Goal: Complete application form

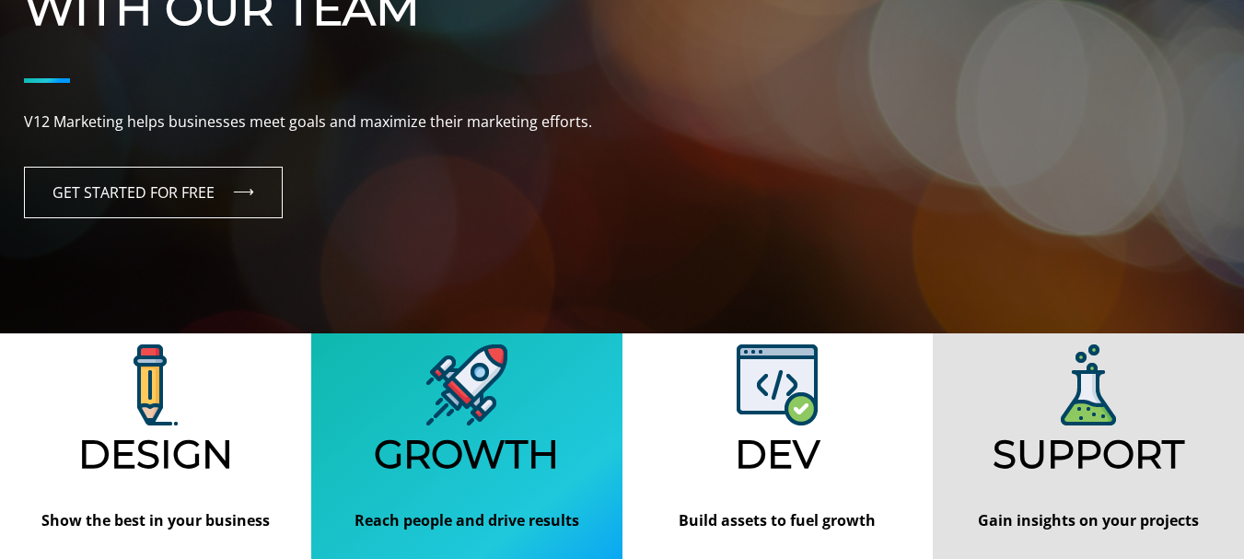
scroll to position [307, 0]
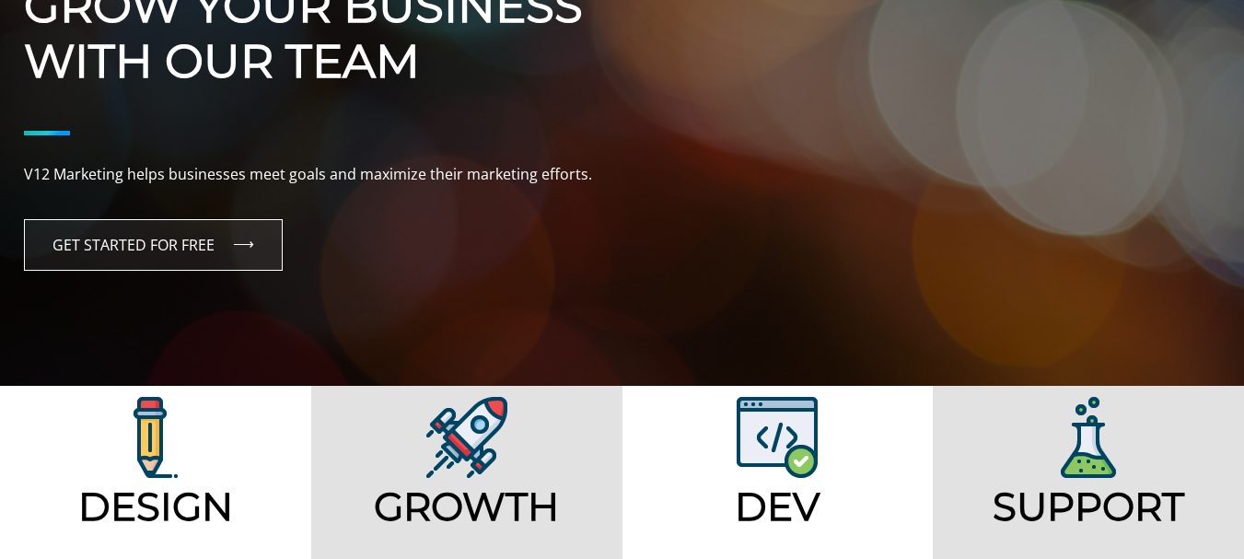
click at [101, 238] on link "GET STARTED FOR FREE" at bounding box center [153, 245] width 259 height 52
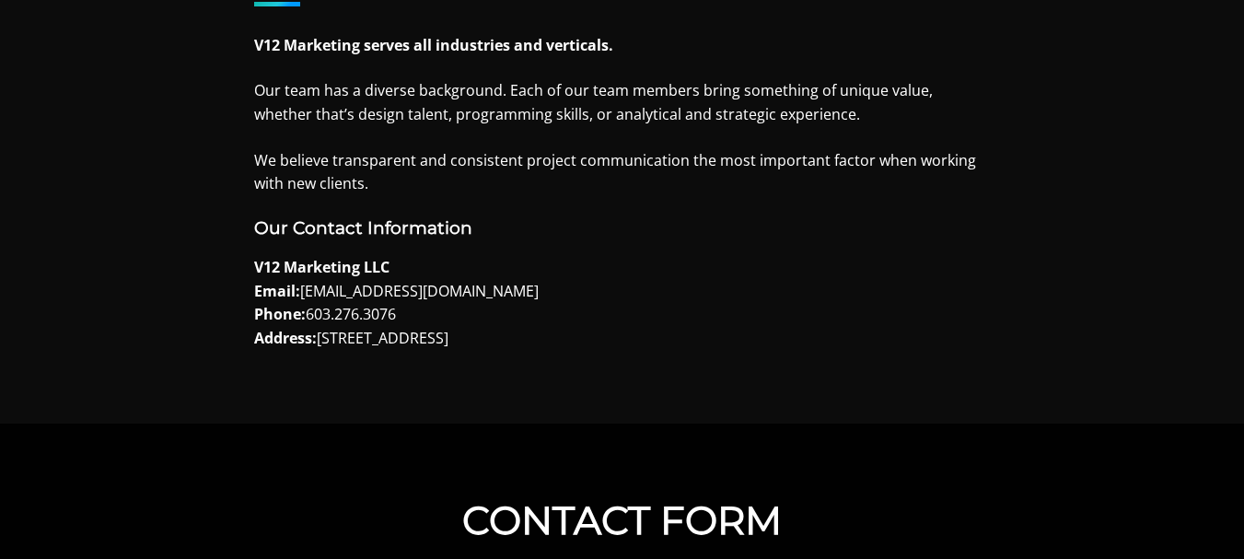
scroll to position [1228, 0]
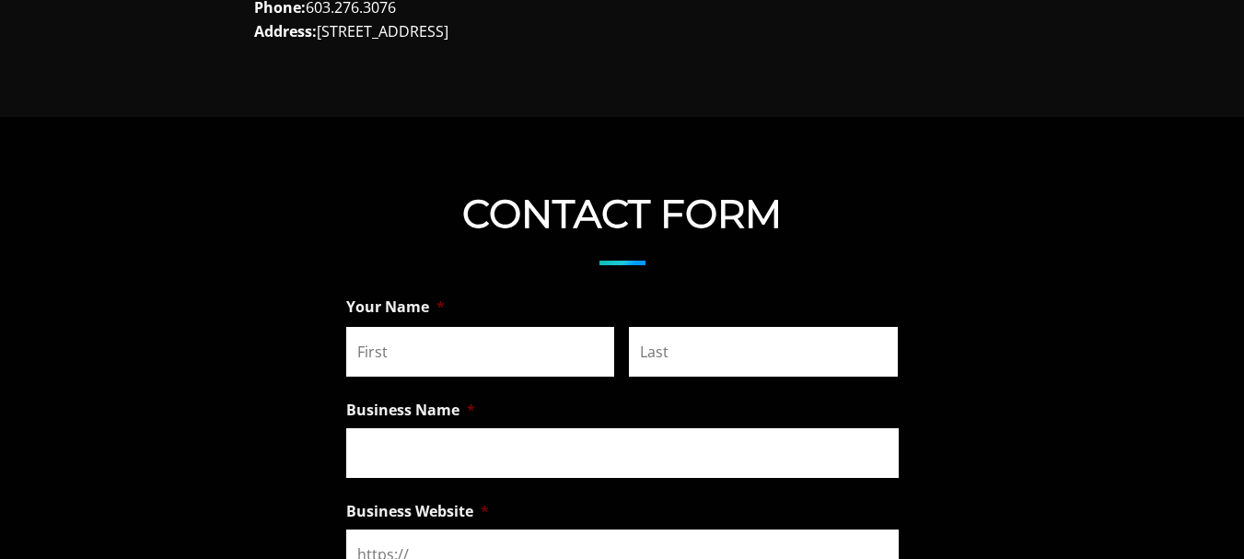
click at [486, 370] on input "First" at bounding box center [480, 352] width 269 height 50
type input "[PERSON_NAME]"
type input "Web Developer"
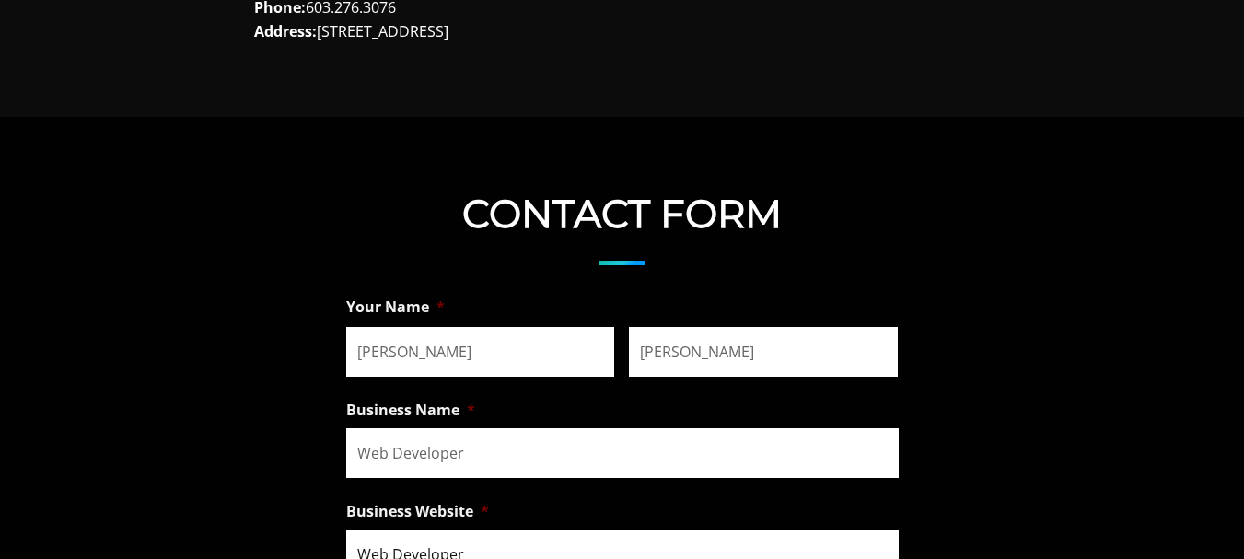
type input "[PERSON_NAME][EMAIL_ADDRESS][DOMAIN_NAME]"
type input "[PHONE_NUMBER]"
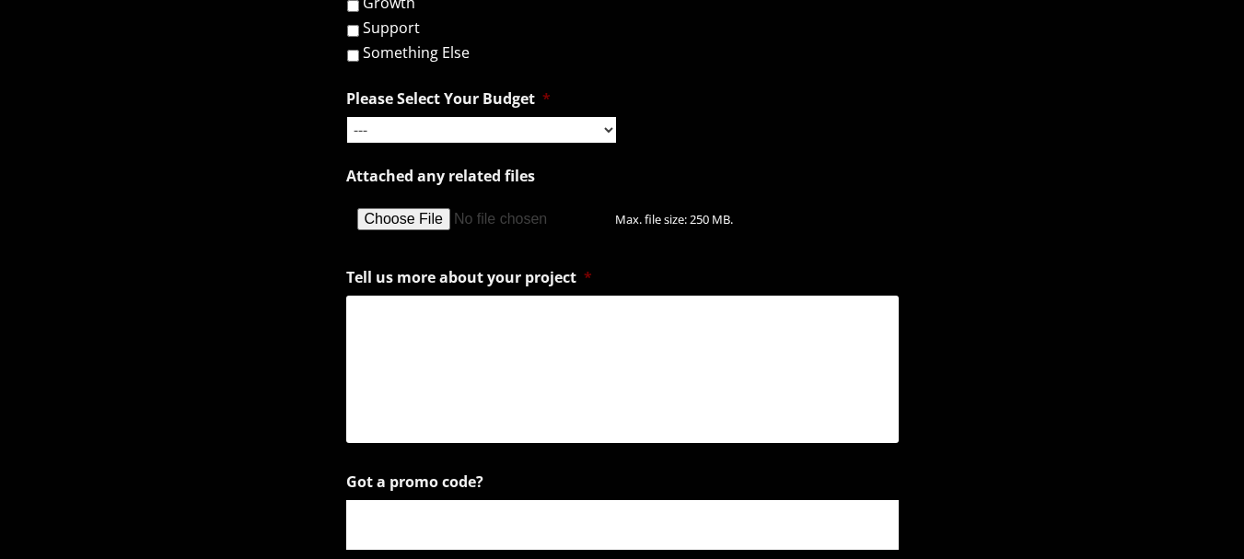
scroll to position [1842, 0]
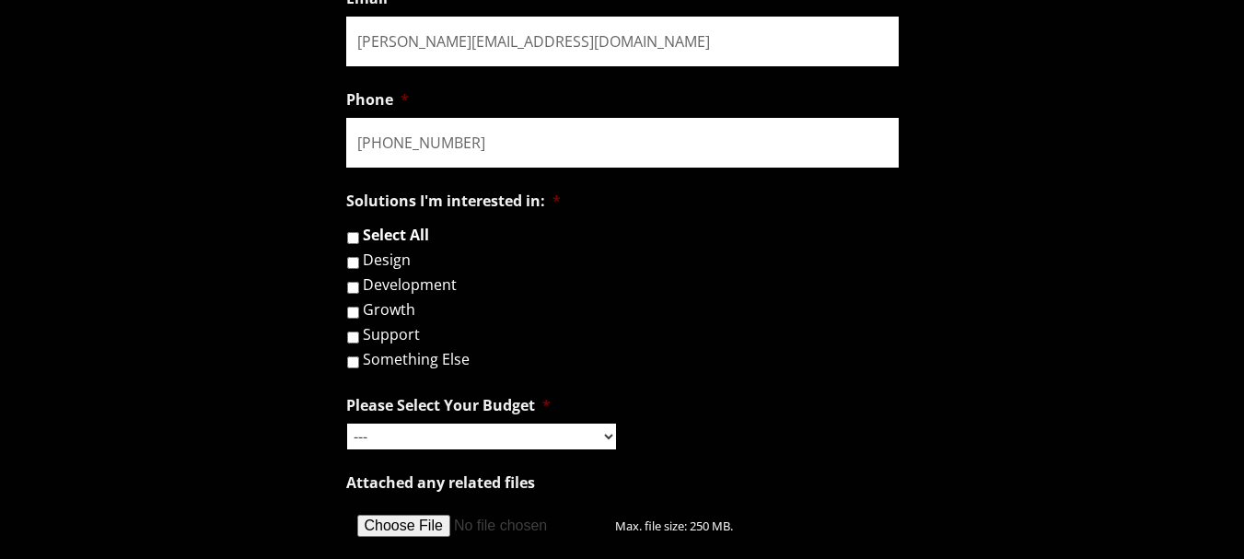
click at [385, 265] on label "Design" at bounding box center [387, 259] width 48 height 15
click at [359, 265] on input "Design" at bounding box center [353, 263] width 12 height 12
checkbox input "true"
click at [393, 290] on label "Development" at bounding box center [410, 284] width 94 height 15
click at [359, 290] on input "Development" at bounding box center [353, 288] width 12 height 12
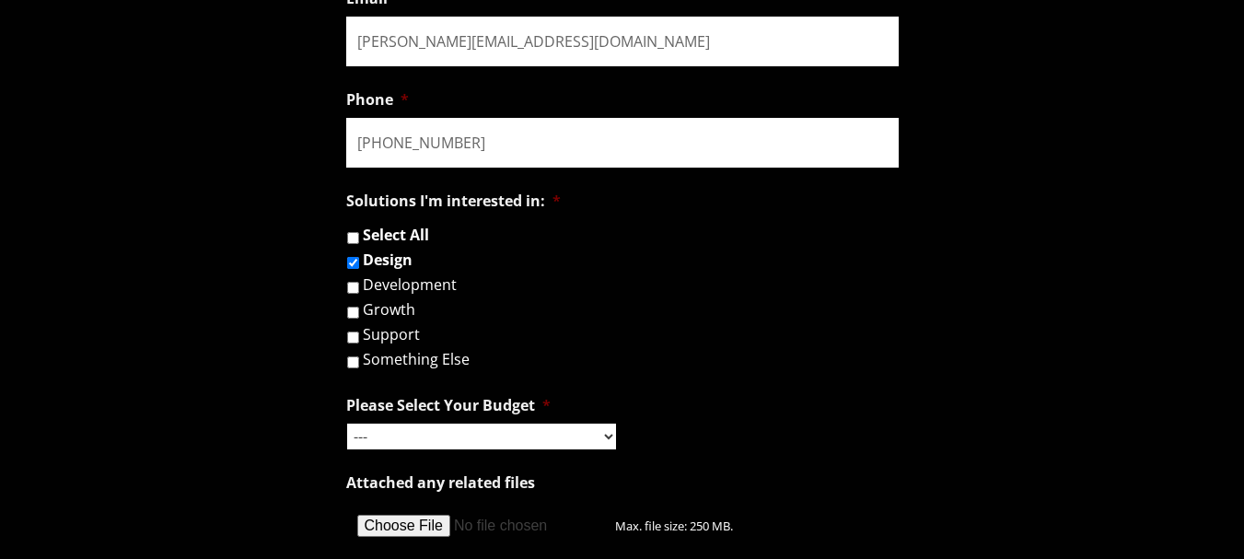
checkbox input "true"
click at [400, 433] on select "--- Hourly Support: $100 / Hour Less than $1,000 $1,000 - $5,000 $5,000 - $20,0…" at bounding box center [481, 437] width 269 height 26
select select "$20,000 - $100,000"
click at [347, 424] on select "--- Hourly Support: $100 / Hour Less than $1,000 $1,000 - $5,000 $5,000 - $20,0…" at bounding box center [481, 437] width 269 height 26
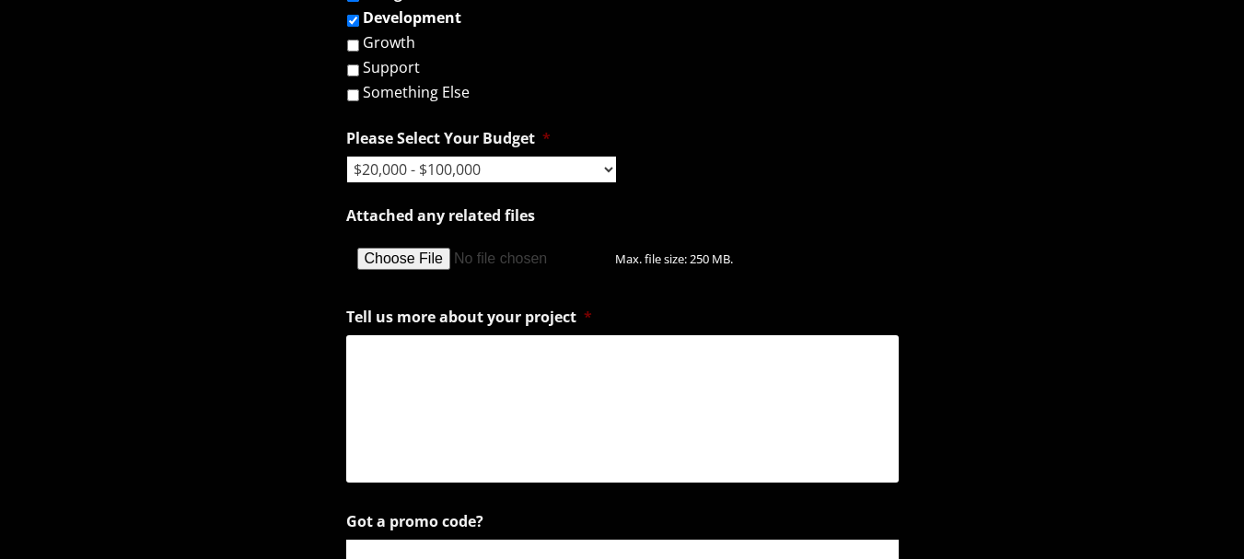
scroll to position [2149, 0]
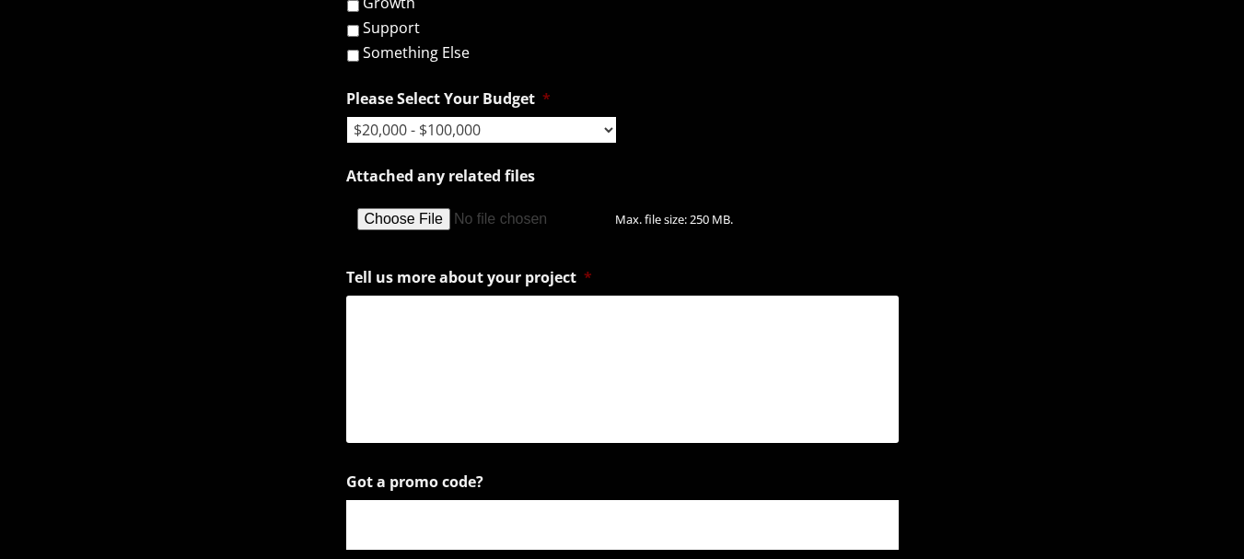
click at [426, 215] on input "Attached any related files" at bounding box center [480, 219] width 269 height 50
type input "C:\fakepath\[PERSON_NAME].pdf"
click at [431, 373] on textarea "Tell us more about your project *" at bounding box center [622, 369] width 553 height 147
paste textarea "Hi, I’m [PERSON_NAME], a Web Designer with over 10 years of experience, special…"
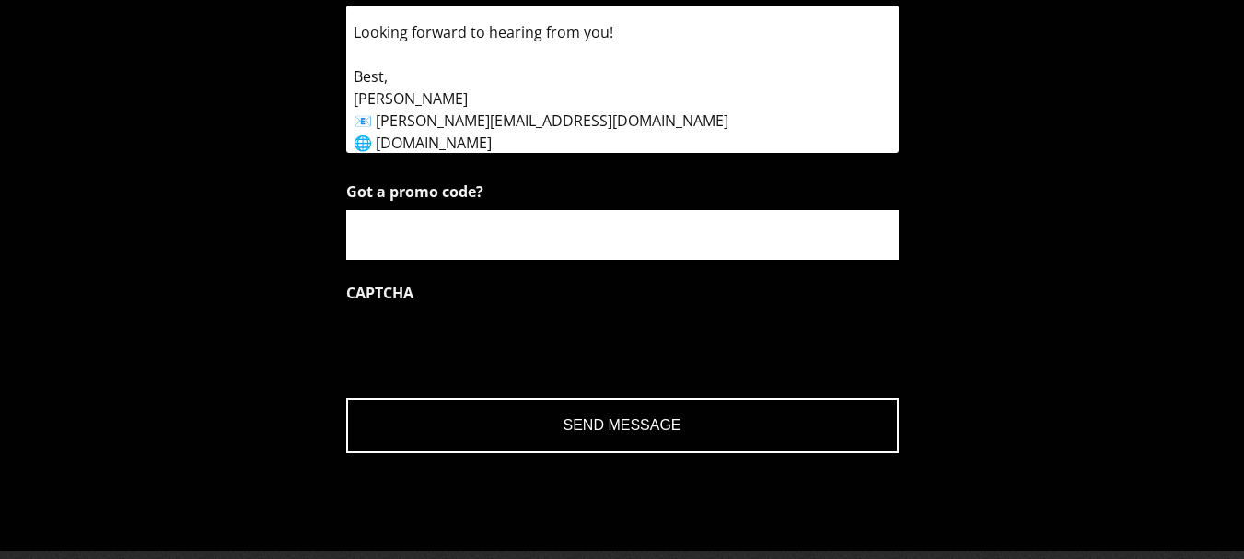
scroll to position [2457, 0]
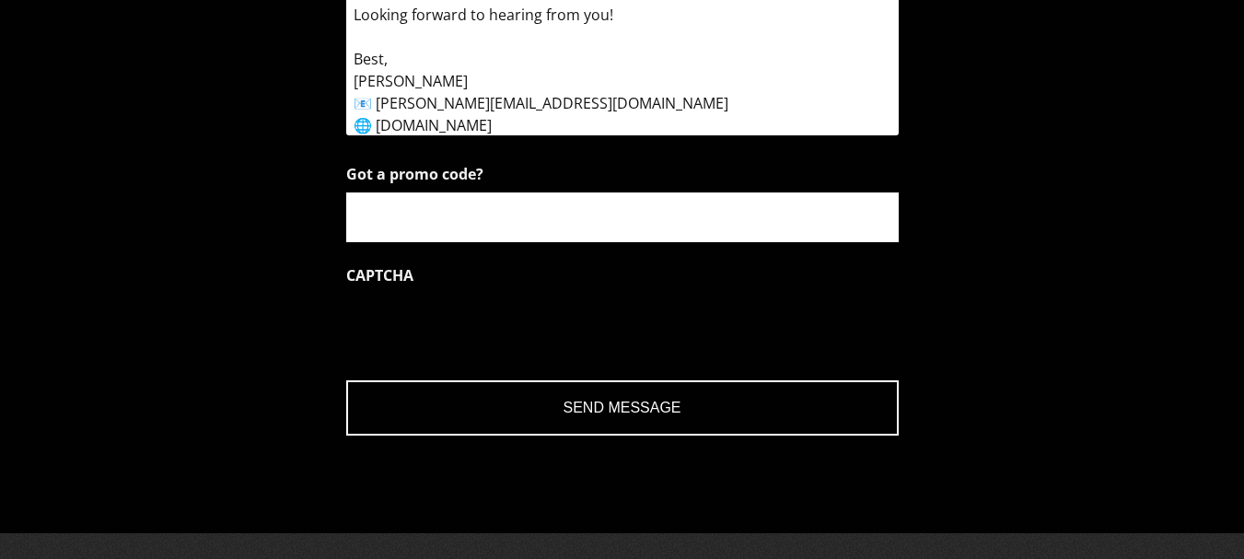
type textarea "Hi, I’m [PERSON_NAME], a Web Designer with over 10 years of experience, special…"
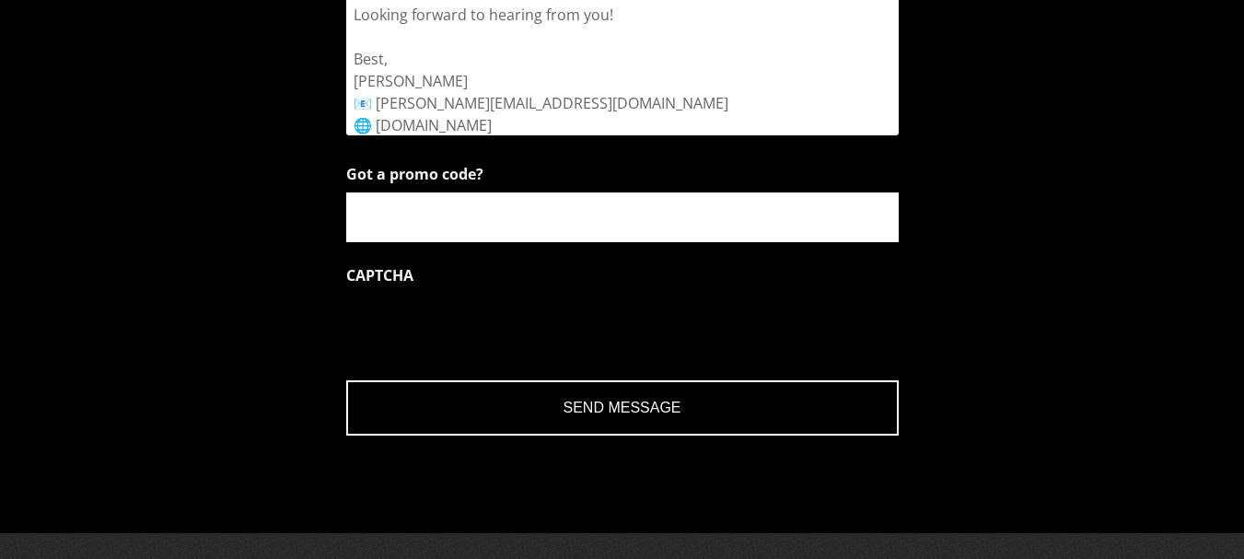
click at [655, 414] on input "Send Message" at bounding box center [622, 407] width 553 height 55
click at [583, 410] on input "Send Message" at bounding box center [622, 407] width 553 height 55
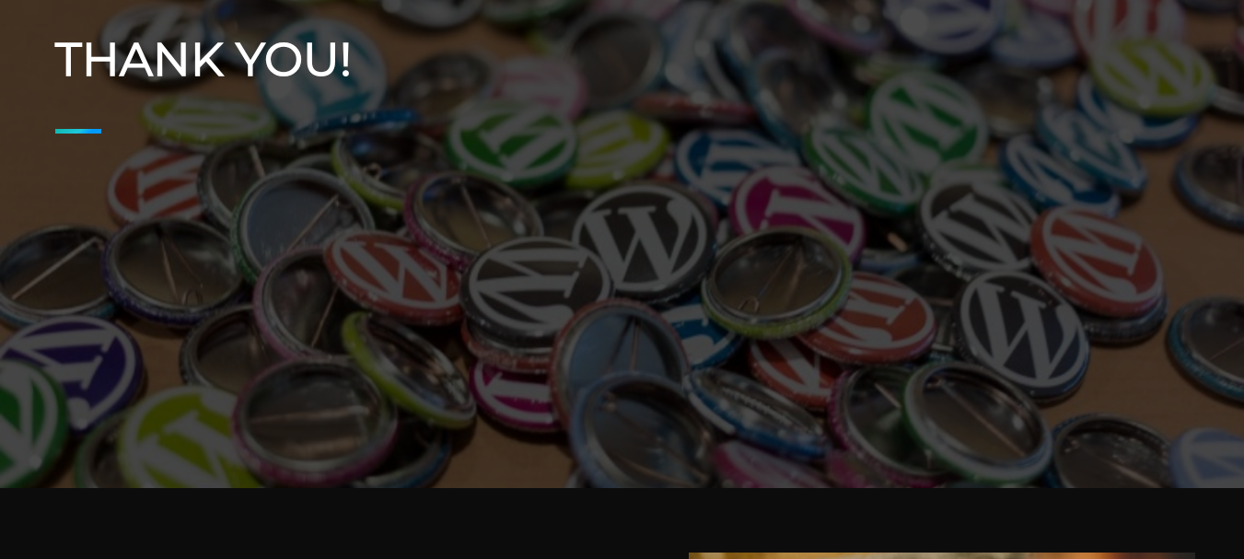
scroll to position [307, 0]
